Goal: Navigation & Orientation: Find specific page/section

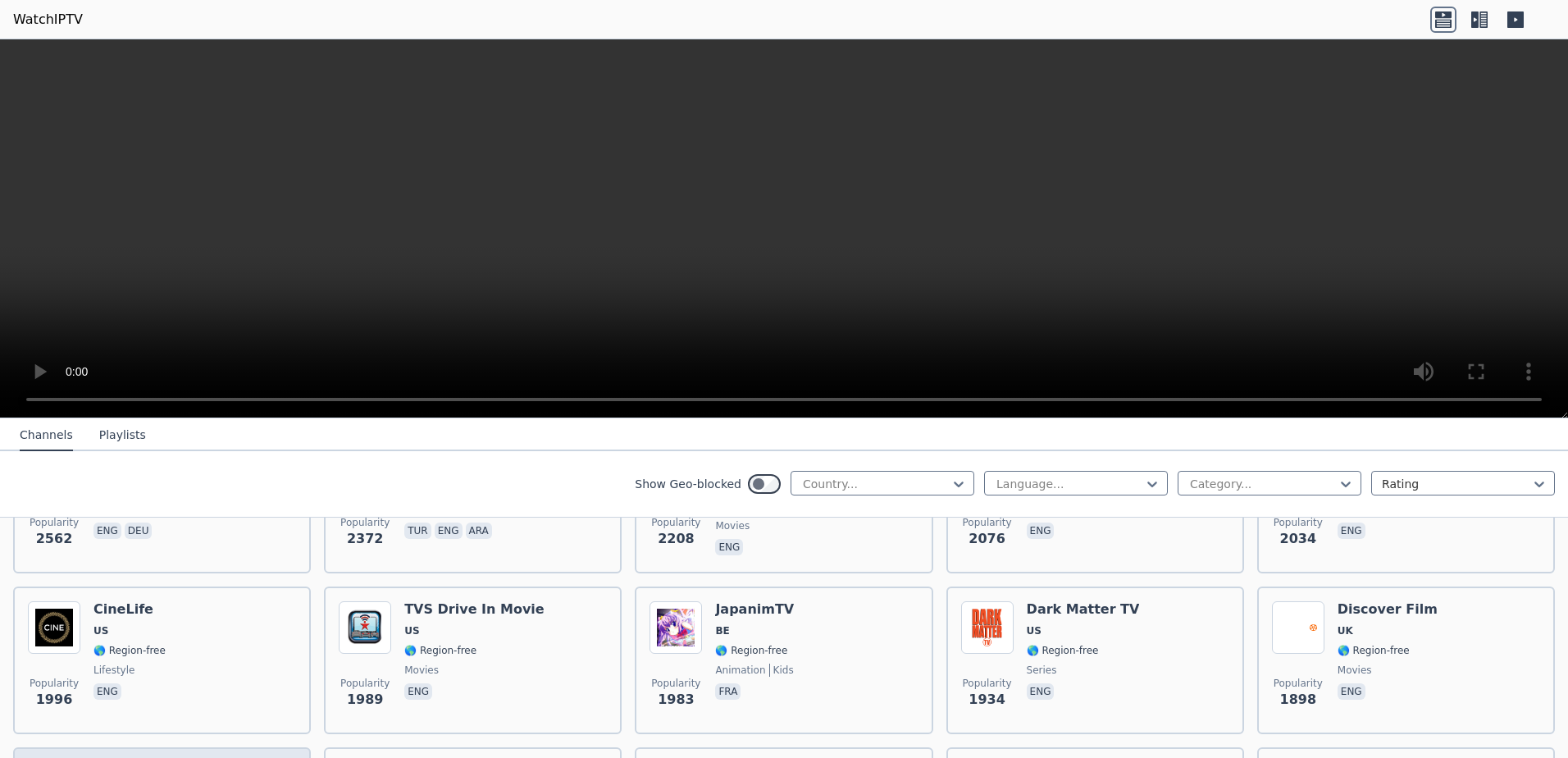
scroll to position [902, 0]
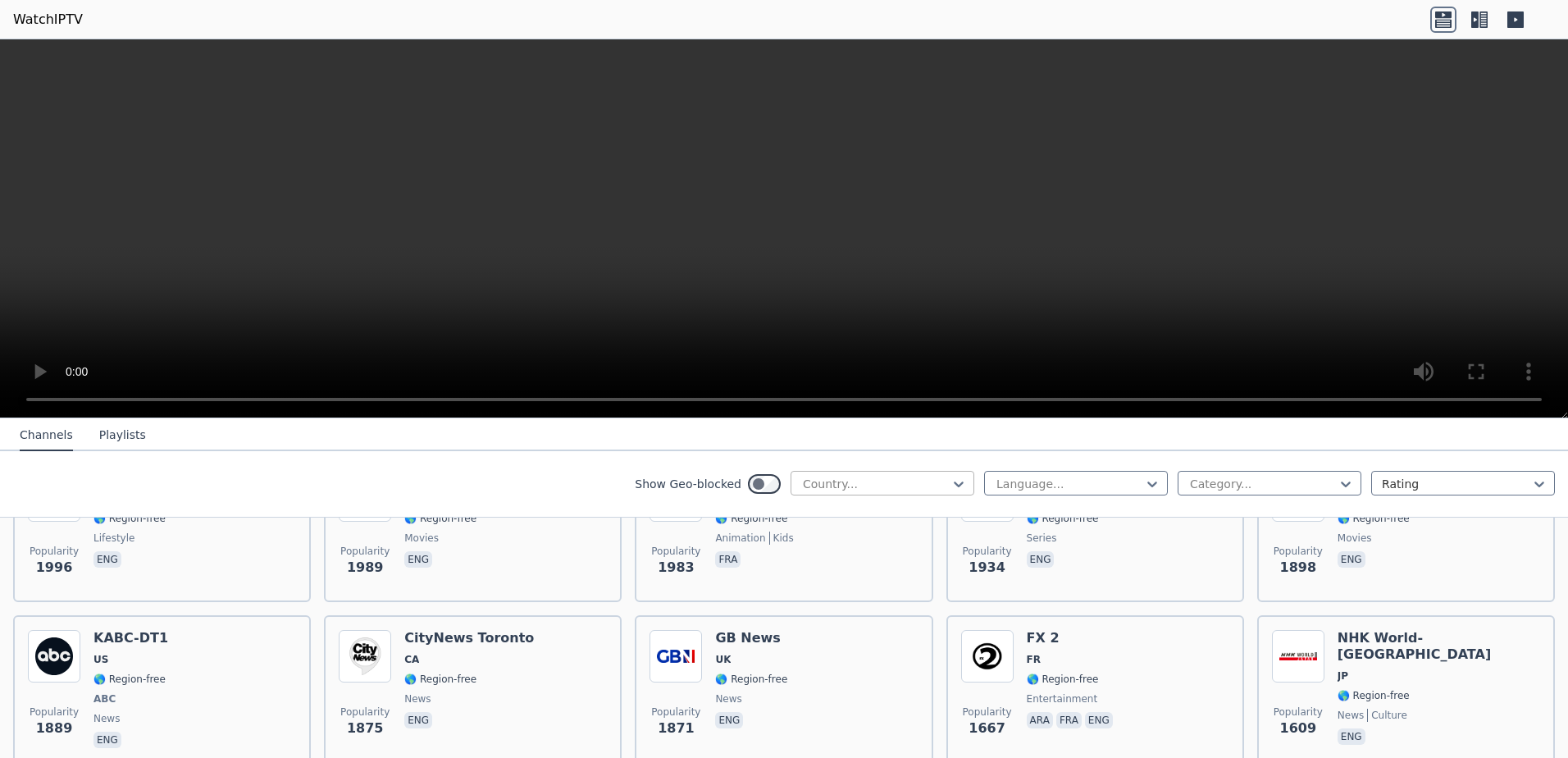
click at [877, 489] on div at bounding box center [876, 484] width 149 height 17
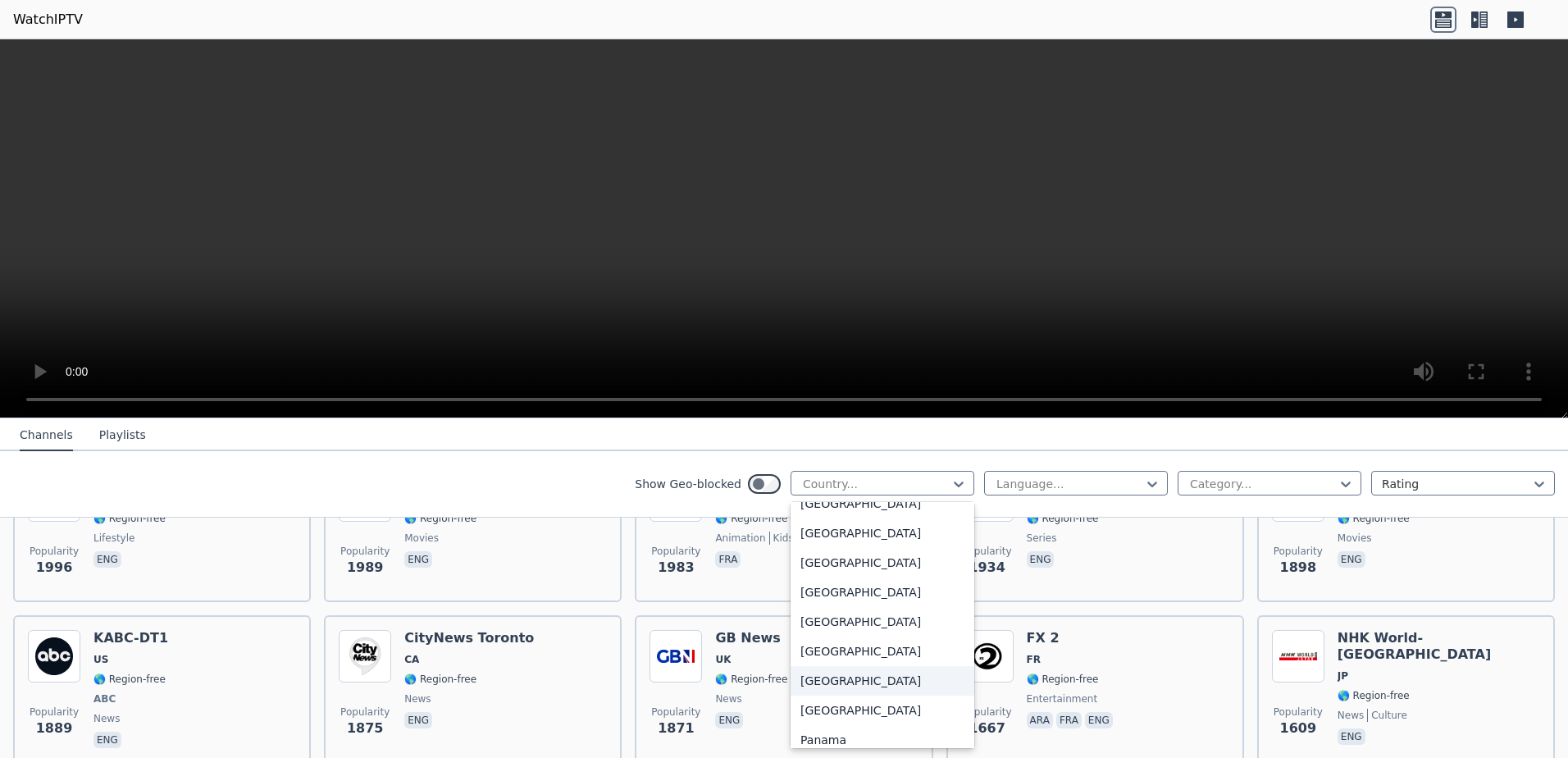
scroll to position [4346, 0]
click at [827, 593] on div "[GEOGRAPHIC_DATA]" at bounding box center [883, 589] width 184 height 30
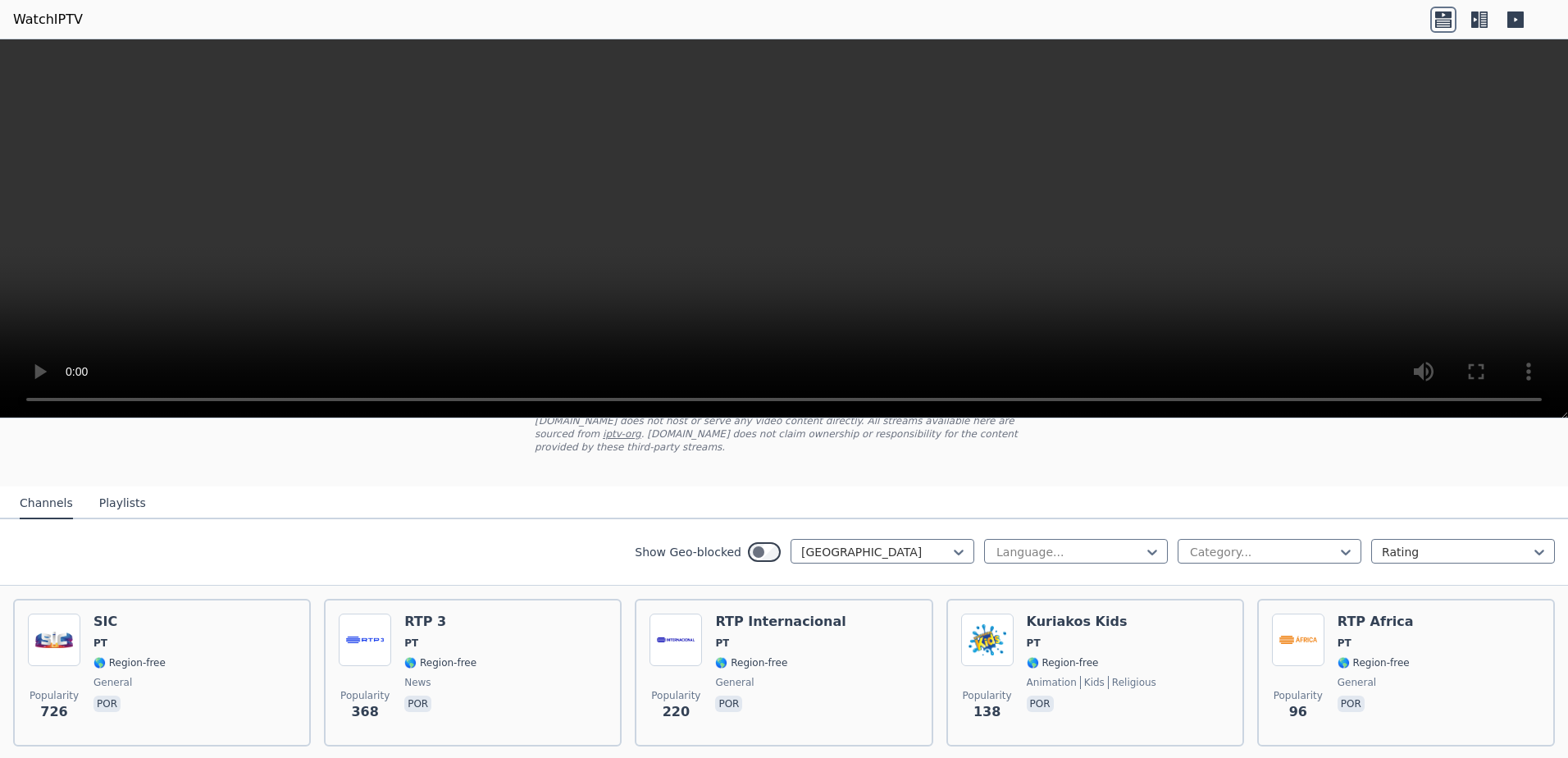
scroll to position [82, 0]
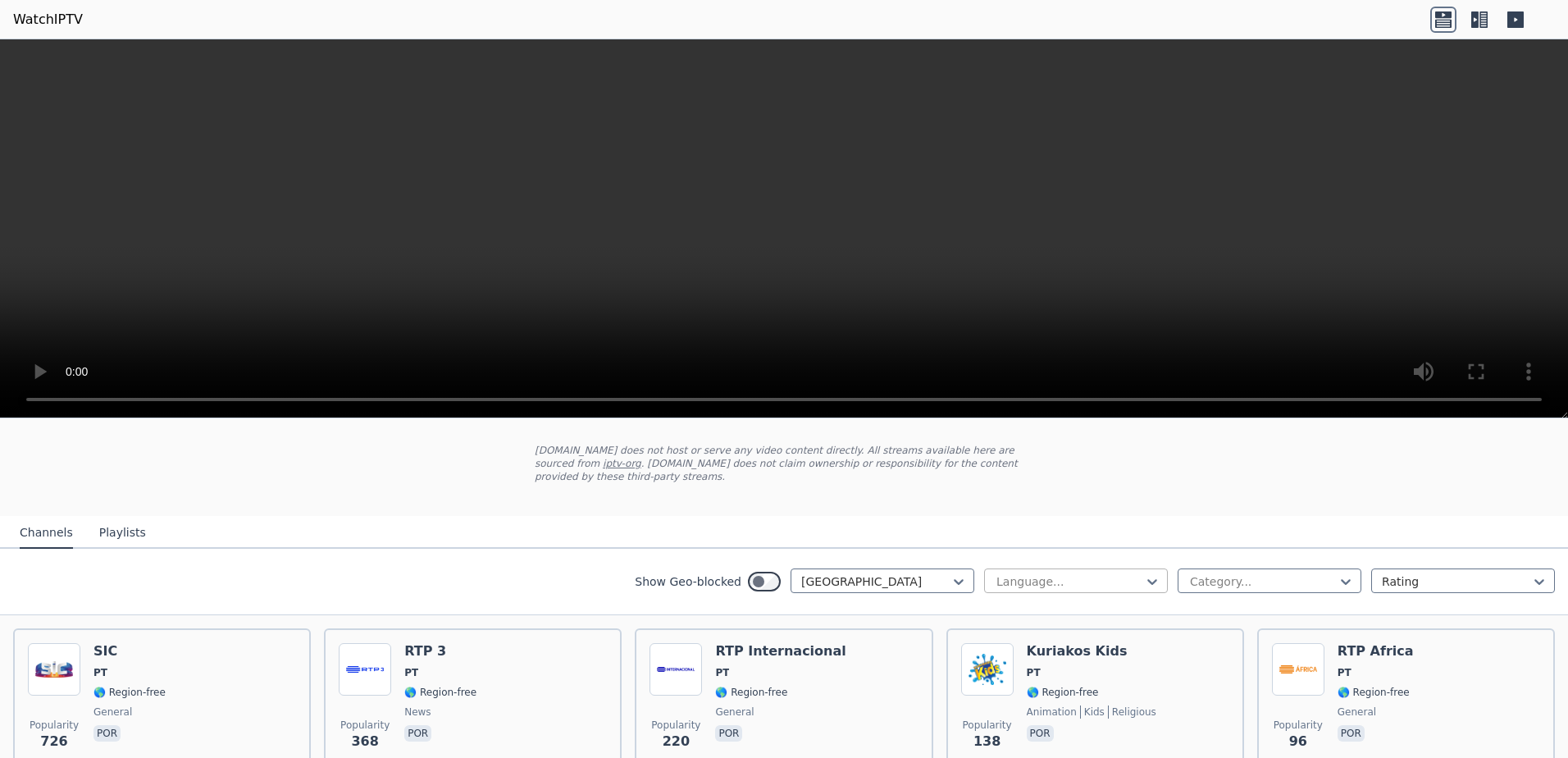
click at [1049, 573] on div at bounding box center [1070, 582] width 149 height 17
click at [1213, 573] on div at bounding box center [1263, 582] width 149 height 17
click at [1246, 678] on div "Sports" at bounding box center [1270, 688] width 184 height 30
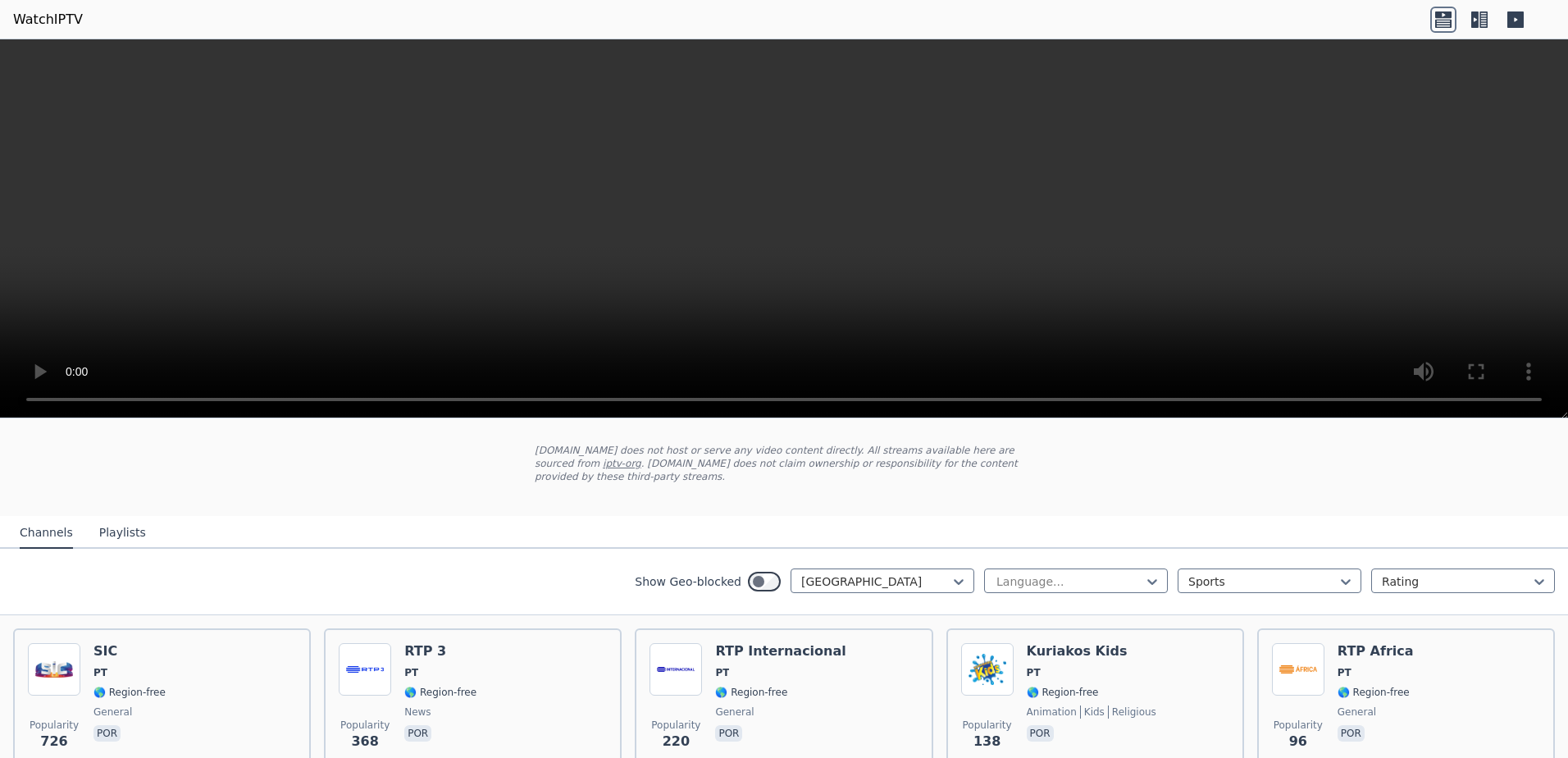
scroll to position [8, 0]
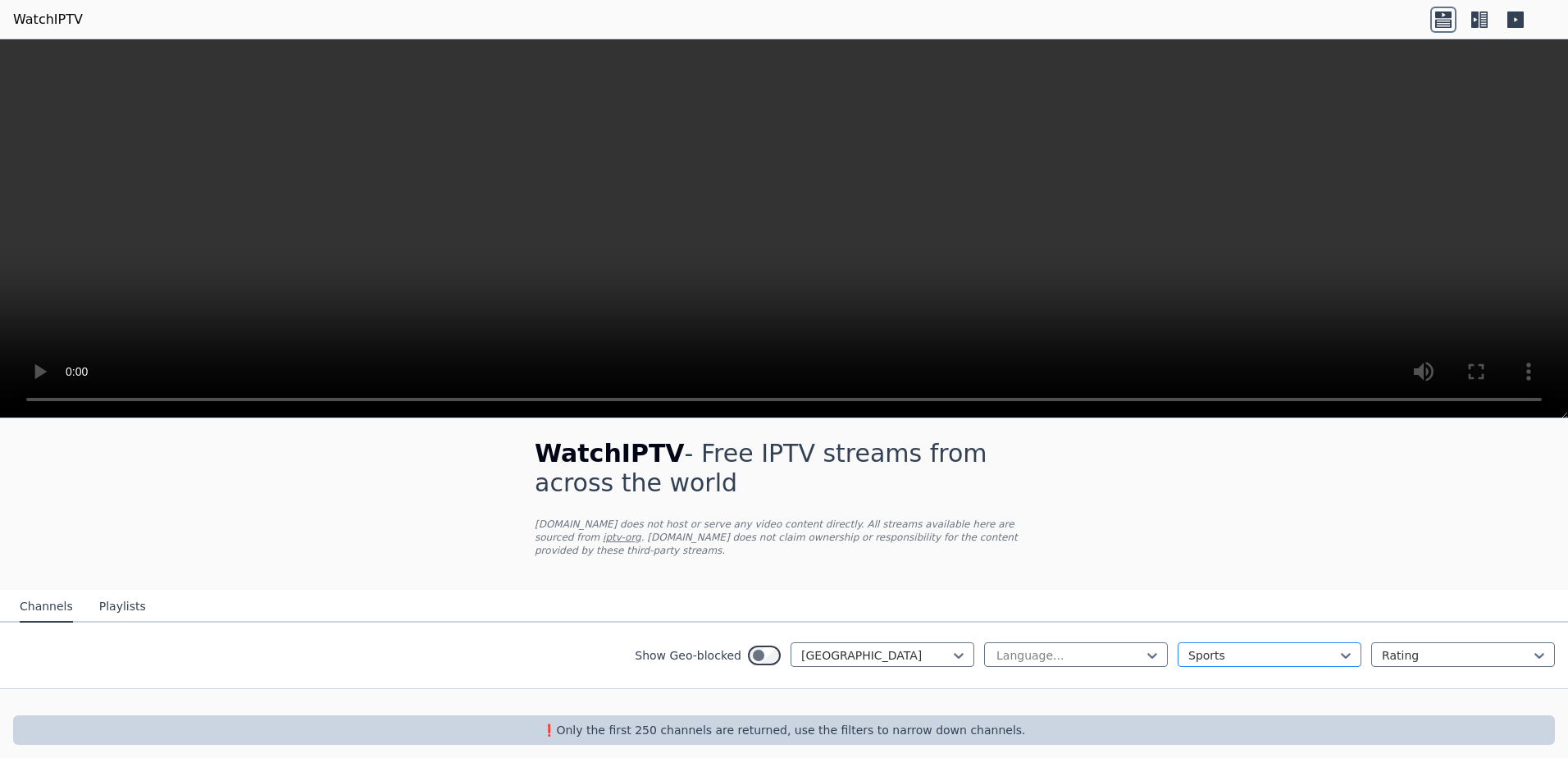
click at [1186, 646] on div "option Sports, selected. Sports" at bounding box center [1270, 654] width 184 height 25
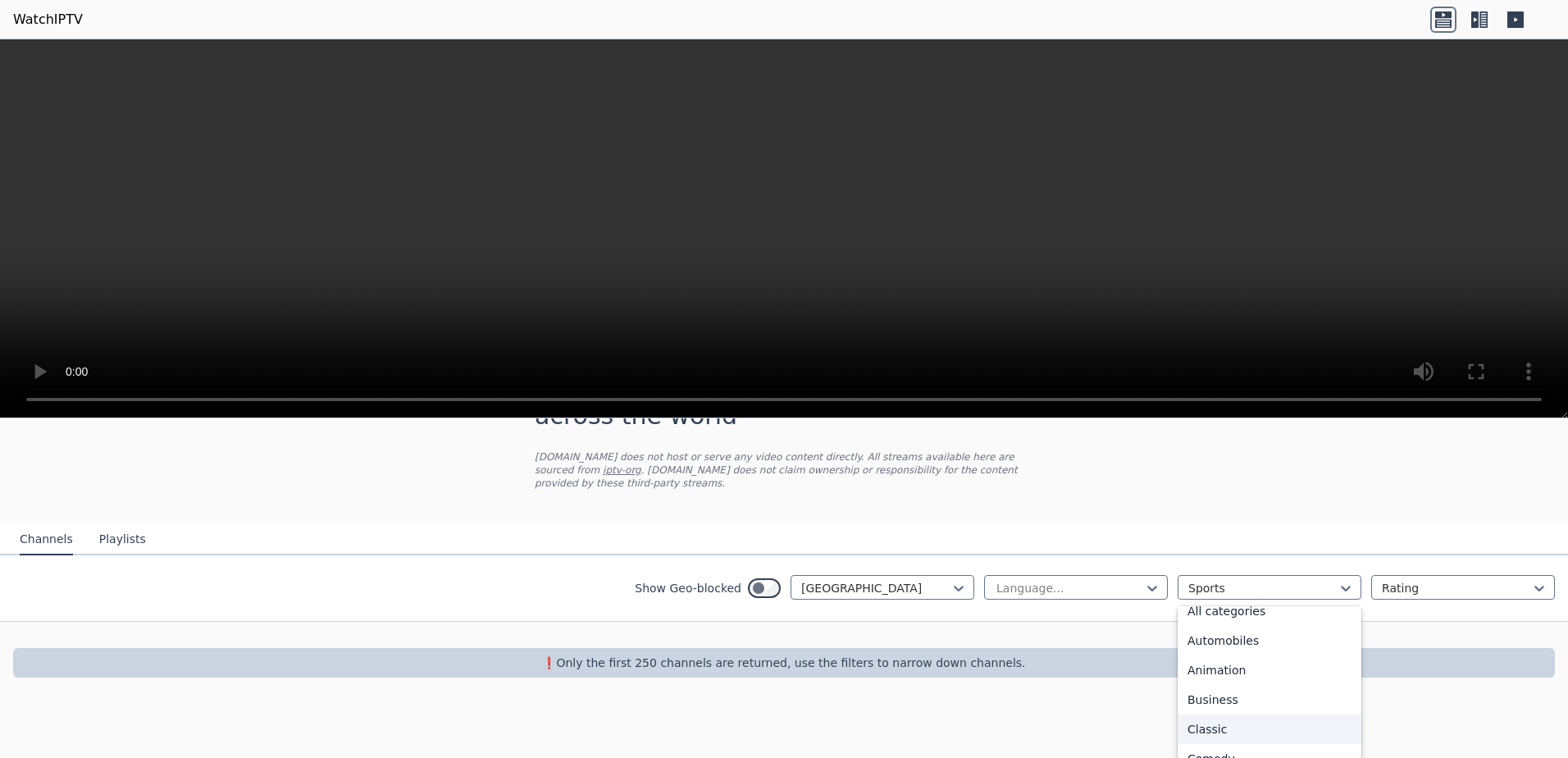
scroll to position [0, 0]
click at [1248, 609] on div "All categories" at bounding box center [1270, 624] width 184 height 30
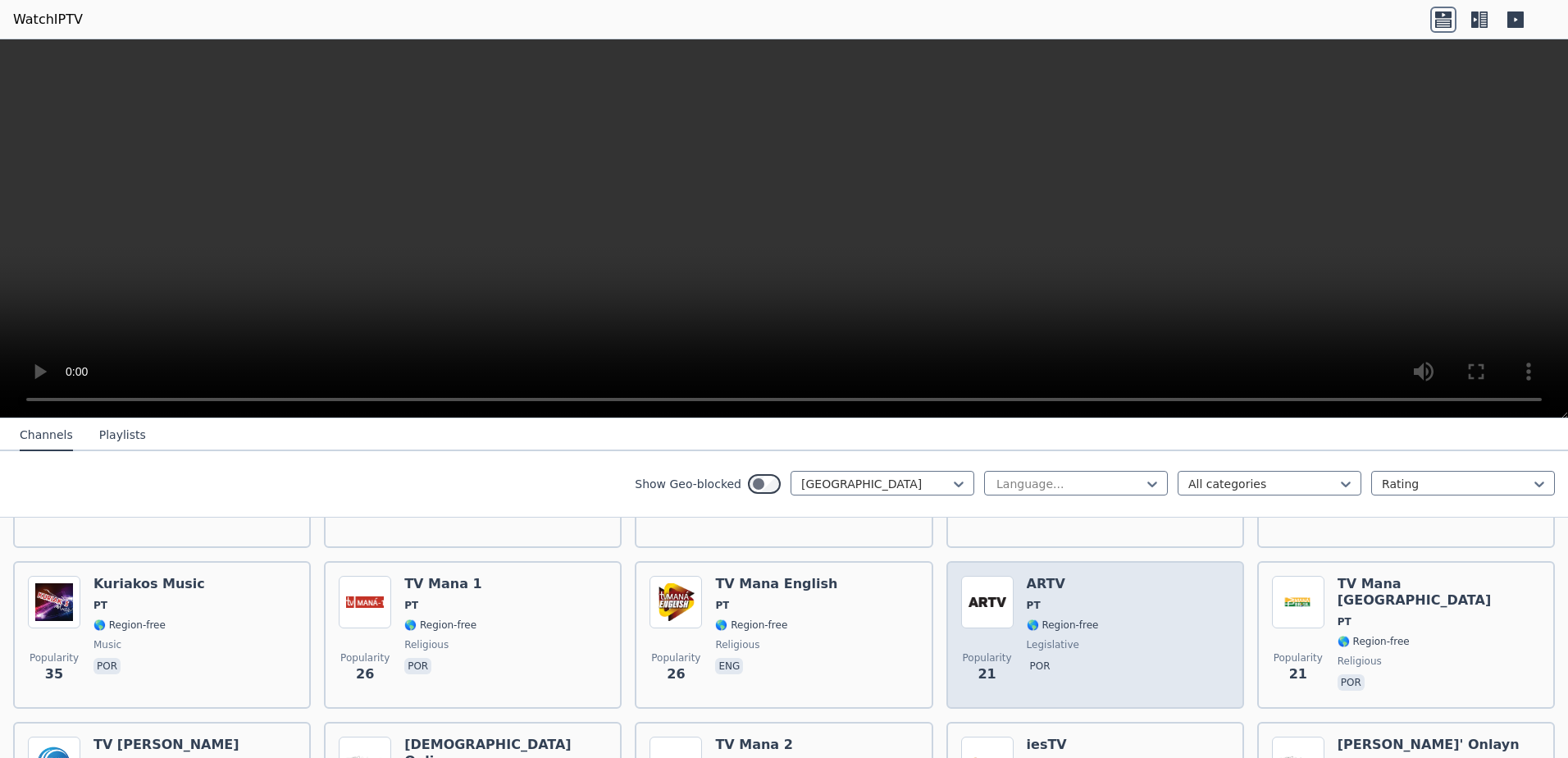
scroll to position [303, 0]
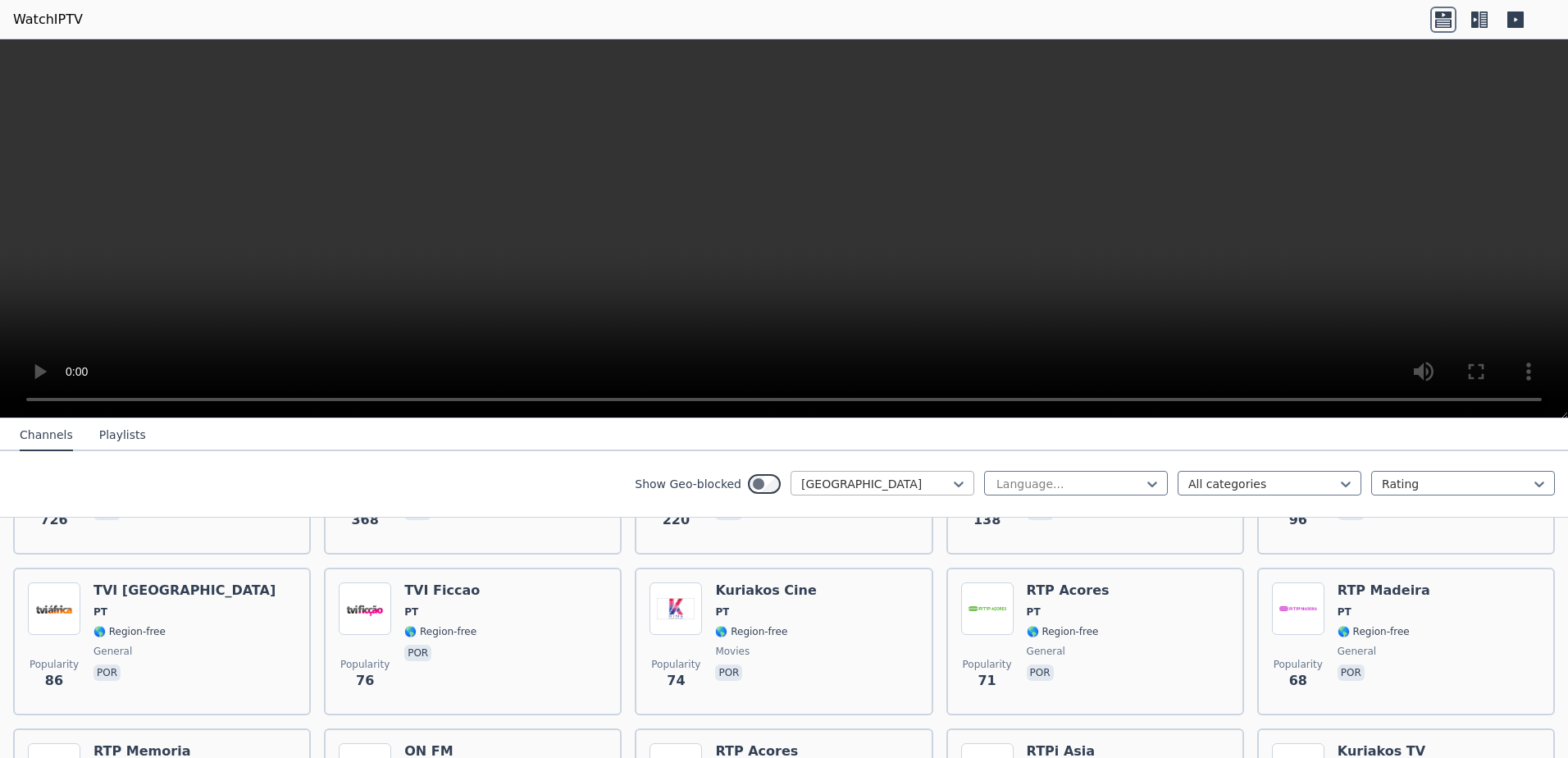
click at [883, 492] on div "[GEOGRAPHIC_DATA]" at bounding box center [883, 483] width 184 height 25
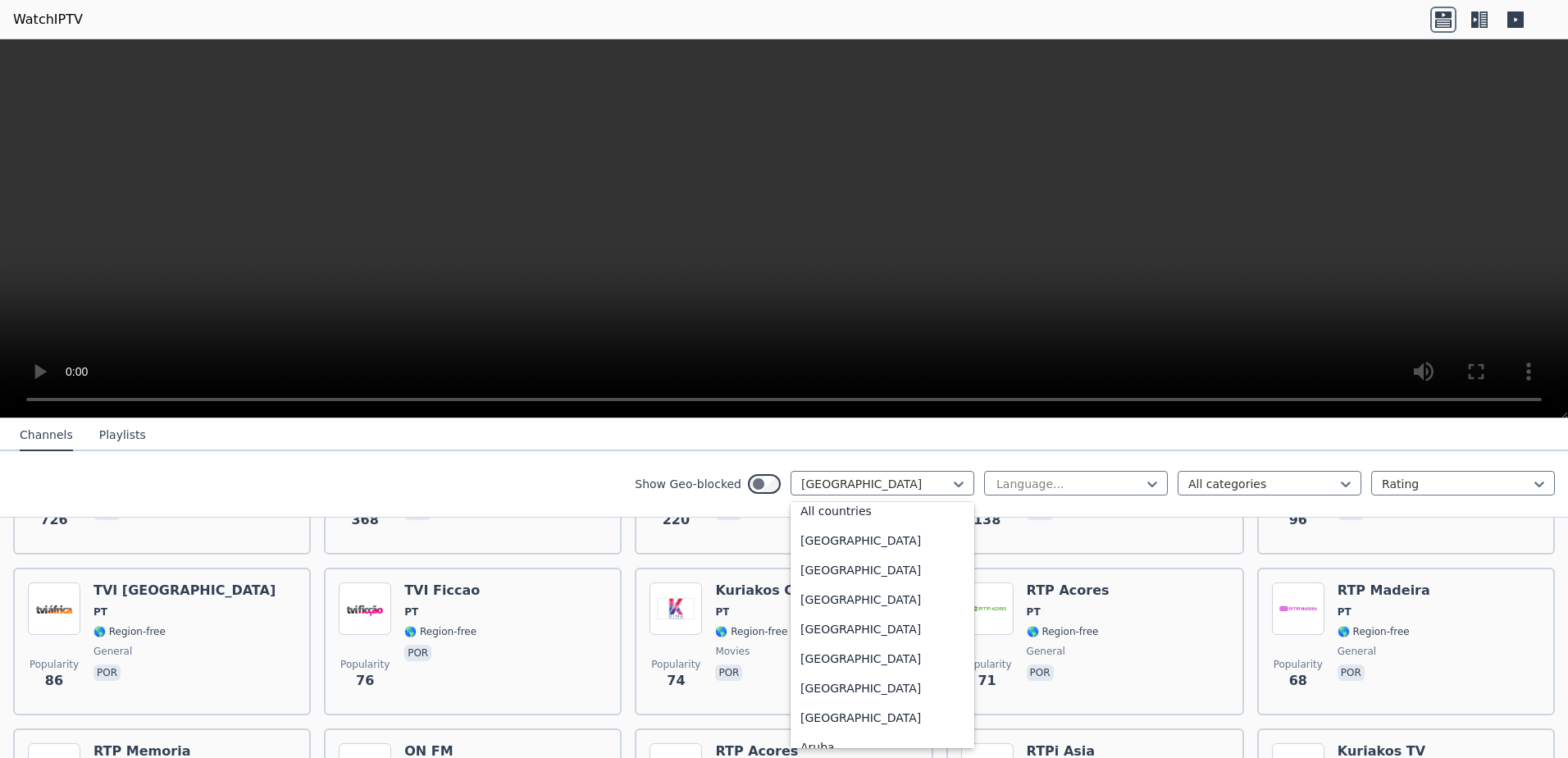
scroll to position [0, 0]
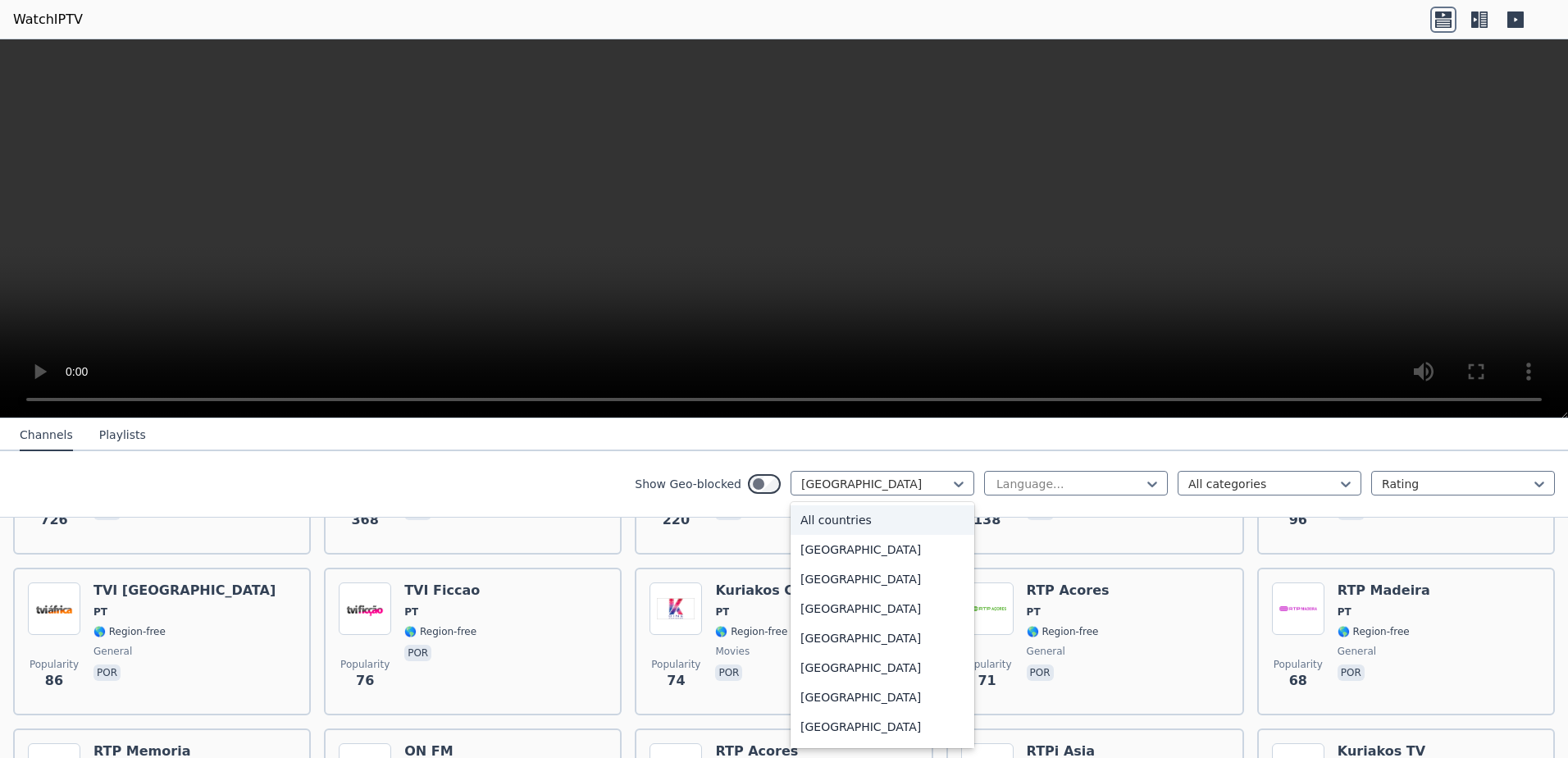
click at [864, 518] on div "All countries" at bounding box center [883, 520] width 184 height 30
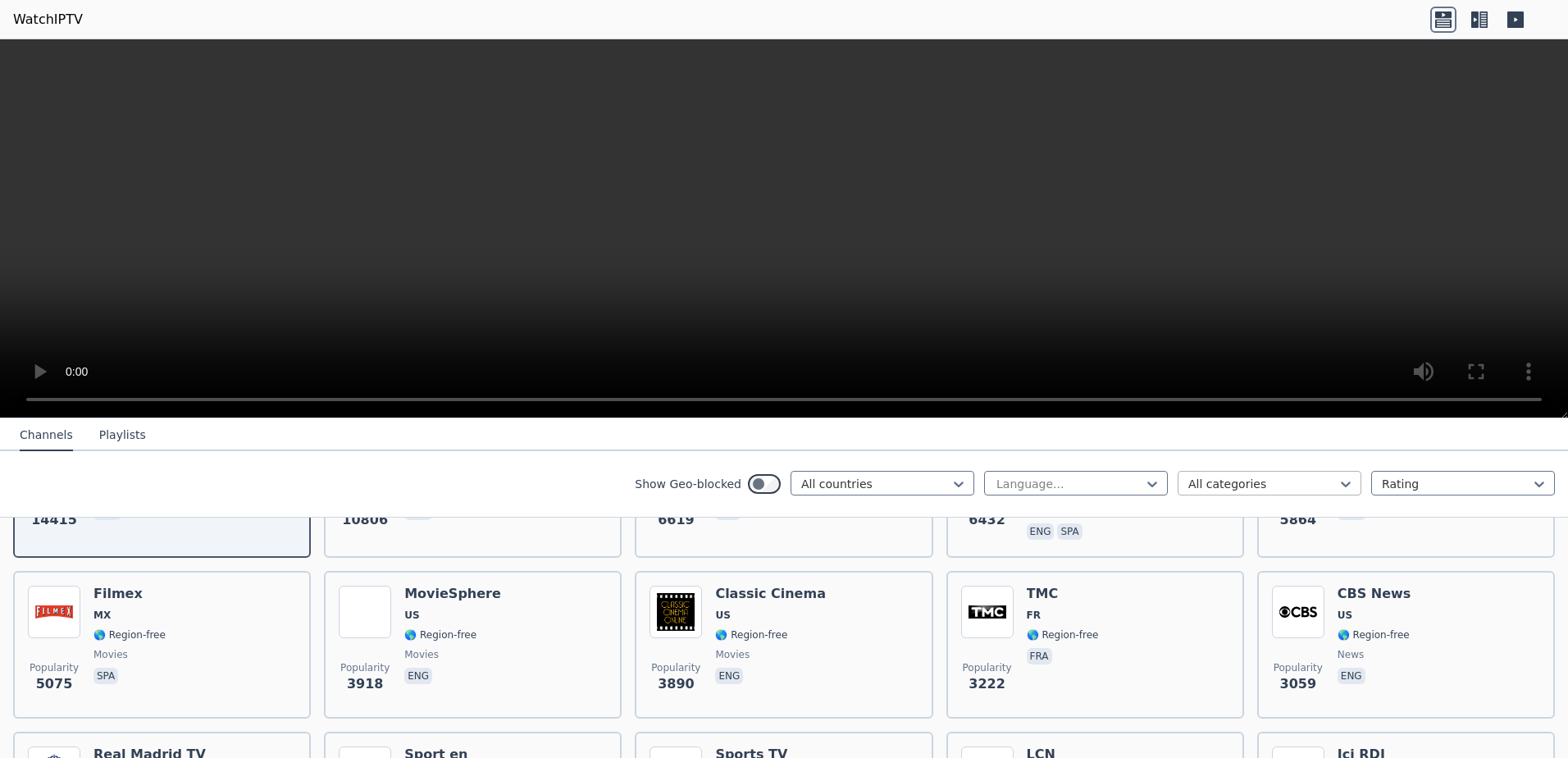
click at [1309, 479] on div at bounding box center [1263, 484] width 149 height 17
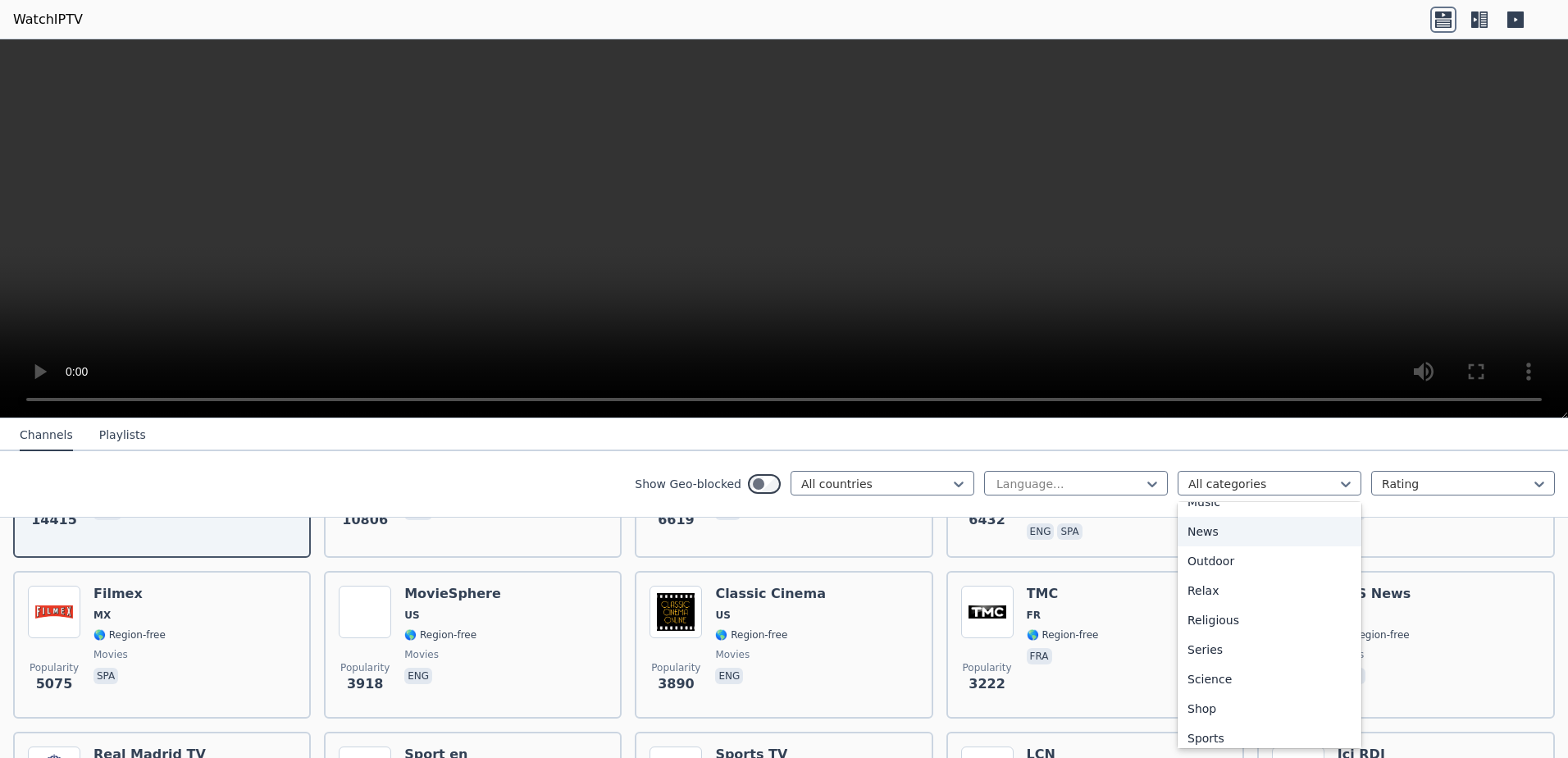
scroll to position [492, 0]
click at [1241, 727] on div "Sports" at bounding box center [1270, 736] width 184 height 30
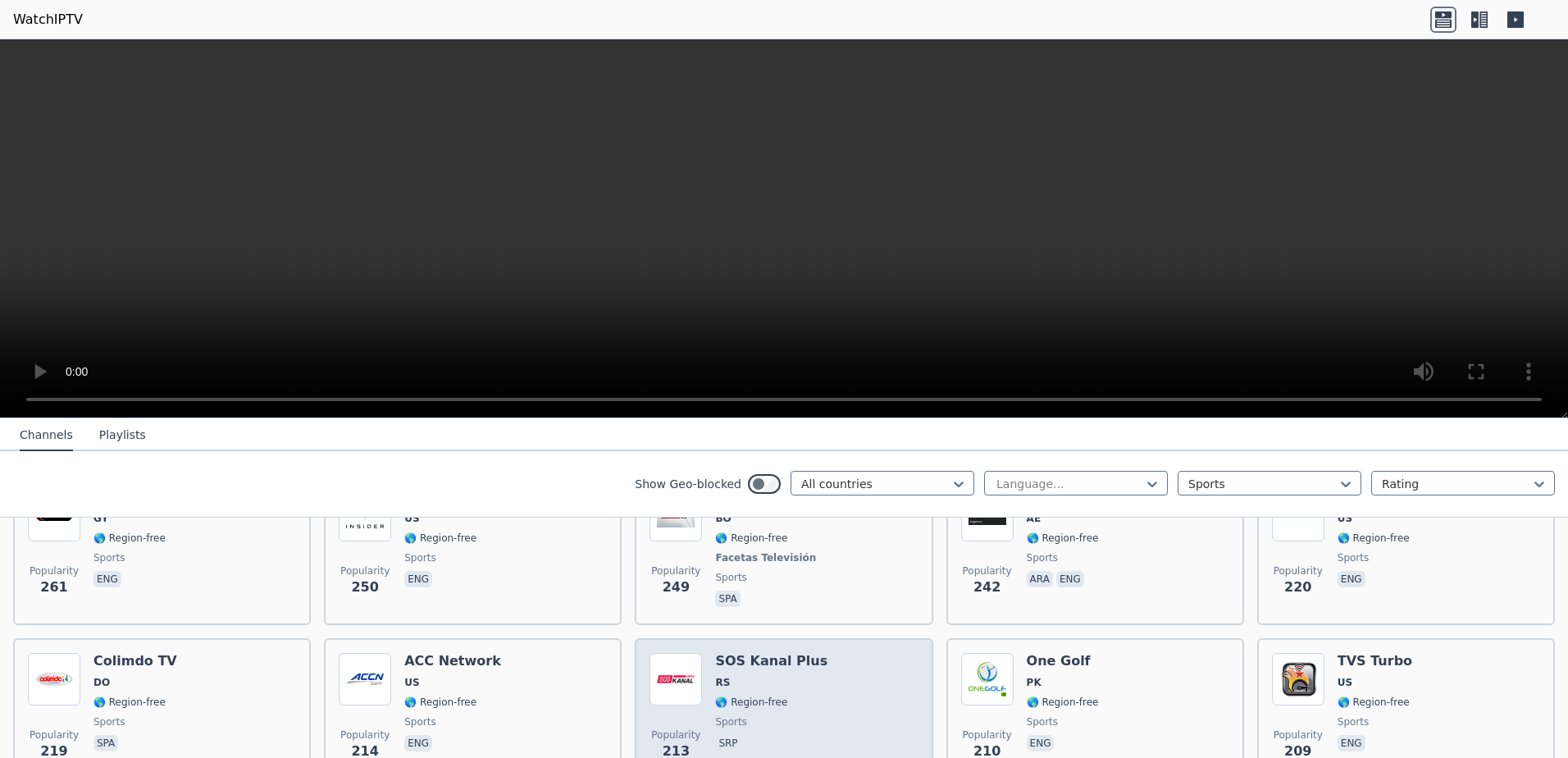
scroll to position [1533, 0]
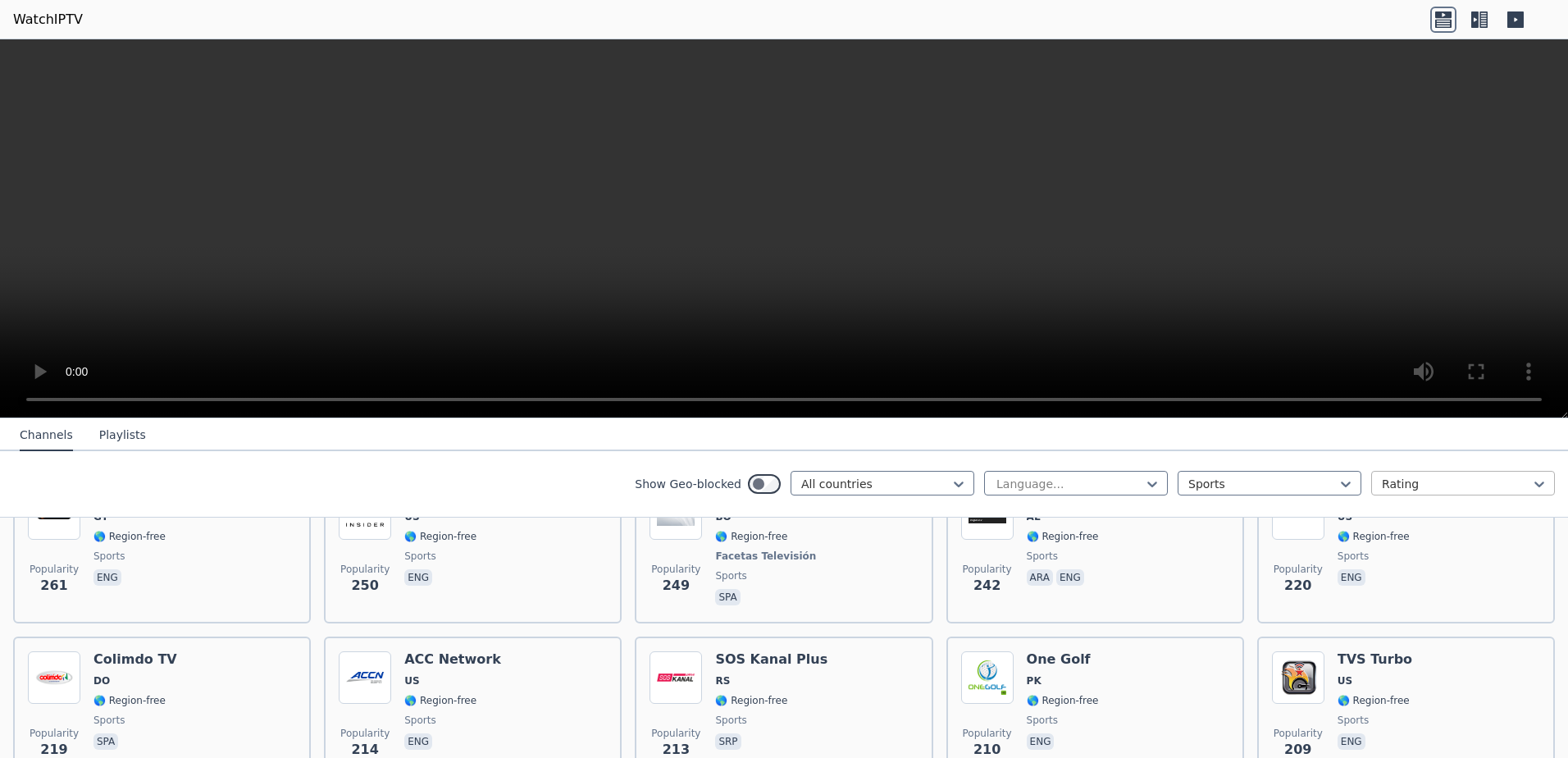
click at [1456, 484] on div at bounding box center [1457, 484] width 149 height 17
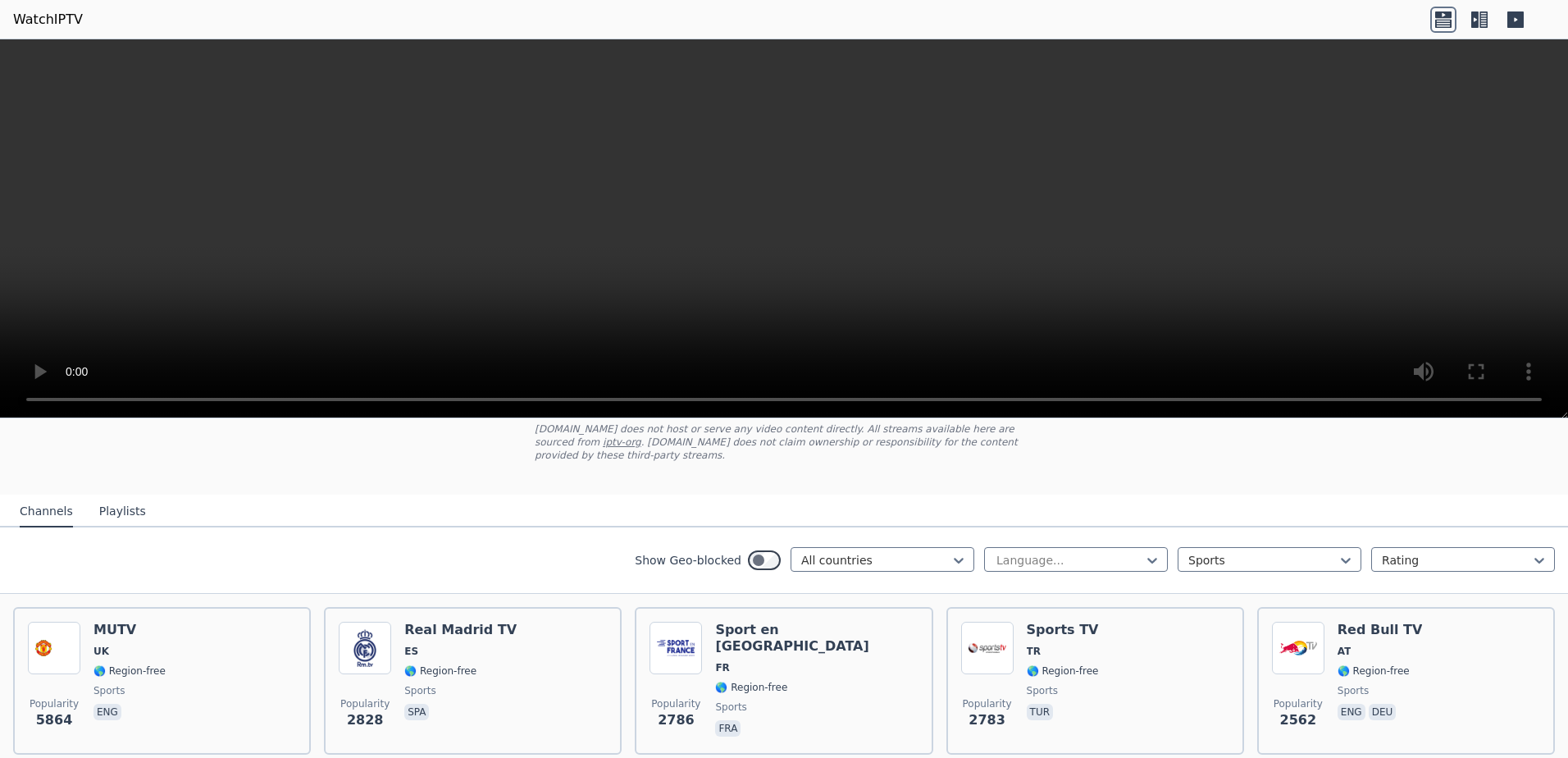
scroll to position [73, 0]
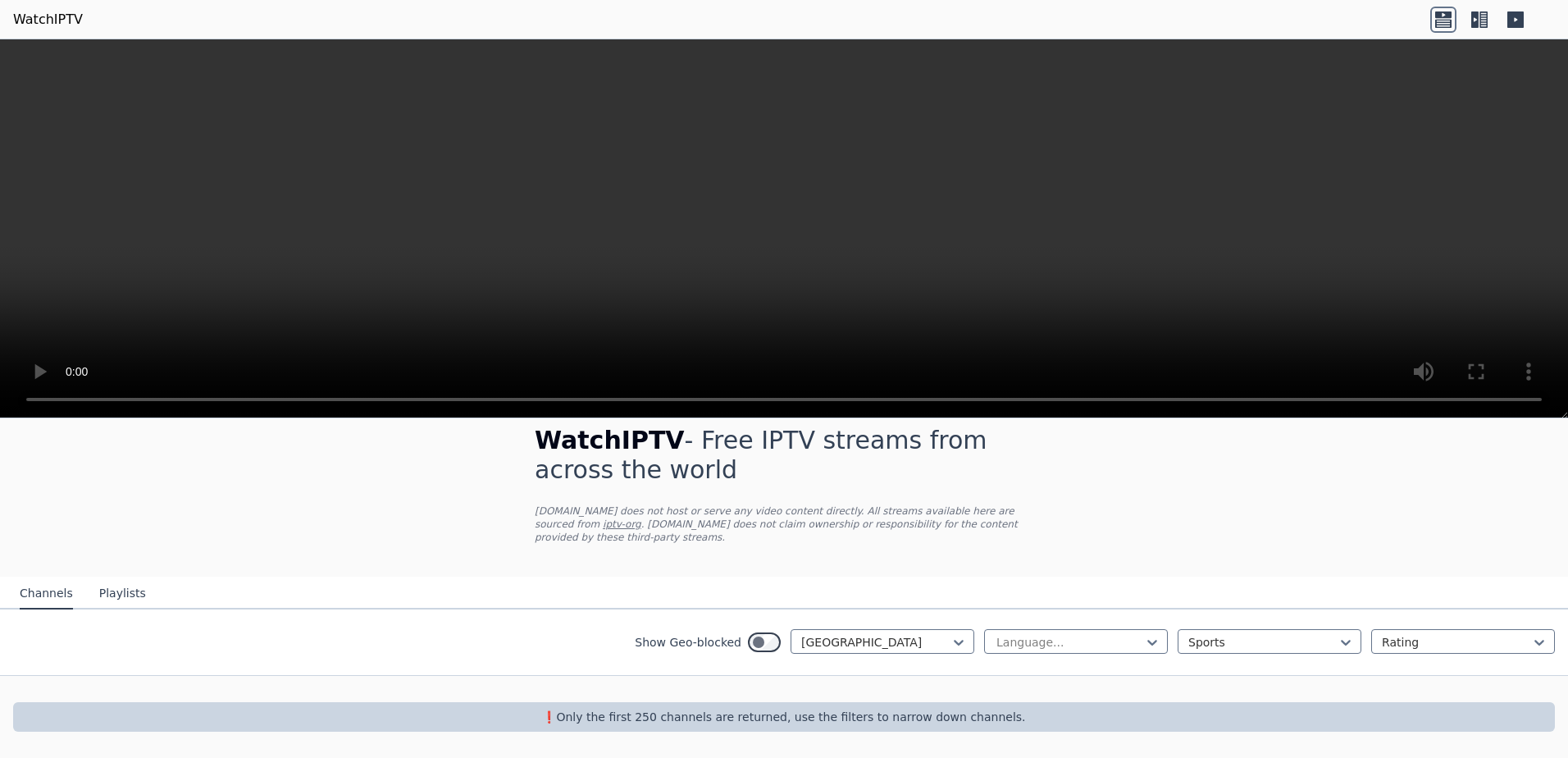
scroll to position [8, 0]
